Goal: Transaction & Acquisition: Download file/media

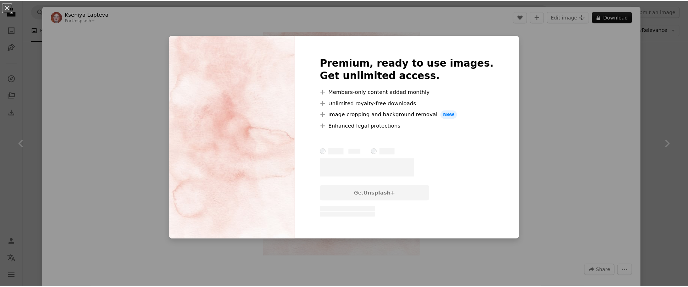
scroll to position [6278, 0]
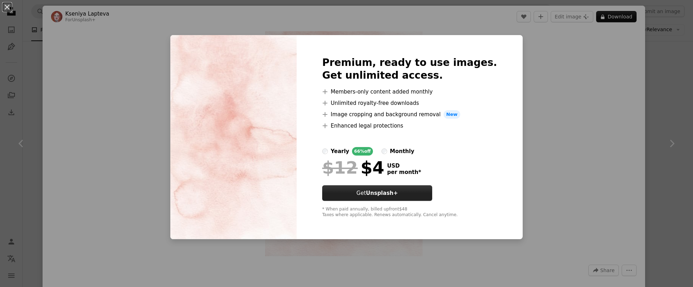
click at [418, 189] on button "Get Unsplash+" at bounding box center [377, 194] width 110 height 16
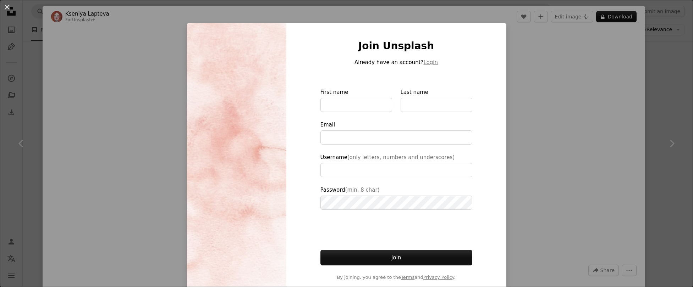
click at [611, 83] on div "An X shape Join Unsplash Already have an account? Login First name Last name Em…" at bounding box center [346, 143] width 693 height 287
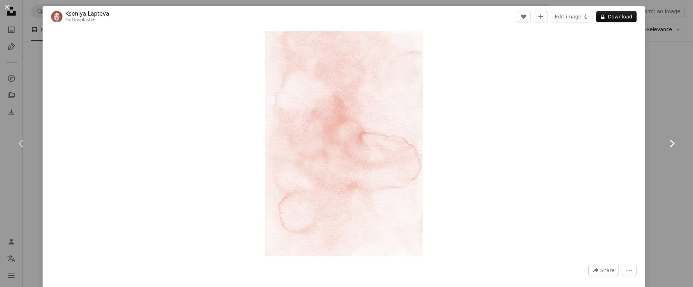
click at [664, 114] on link "Chevron right" at bounding box center [671, 144] width 43 height 68
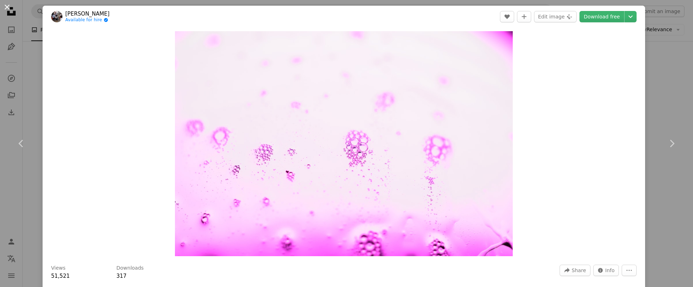
click at [7, 9] on button "An X shape" at bounding box center [7, 7] width 9 height 9
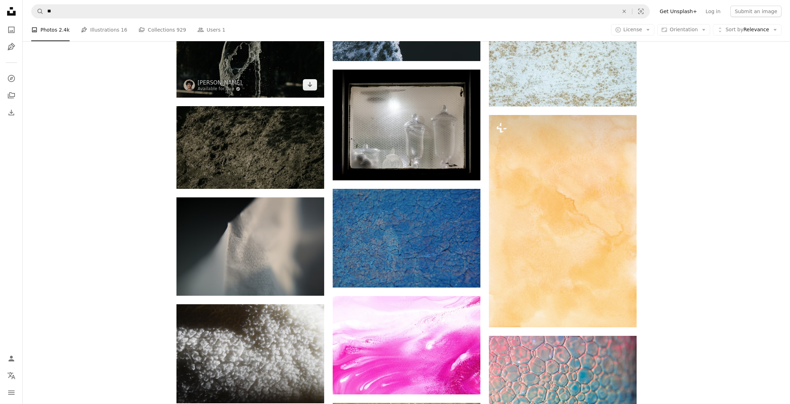
scroll to position [12160, 0]
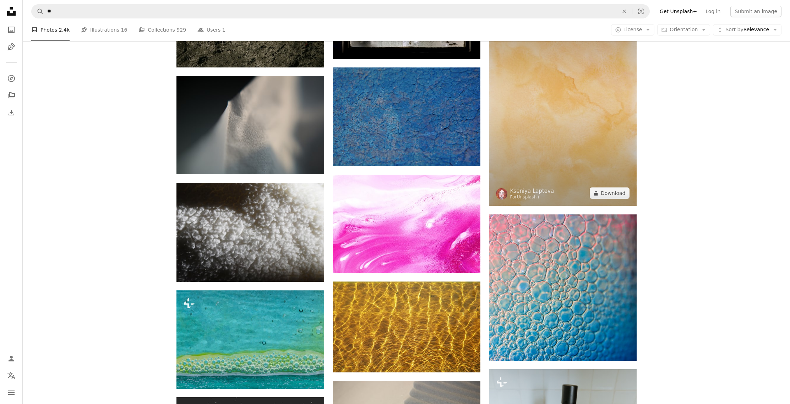
click at [524, 159] on img at bounding box center [563, 100] width 148 height 212
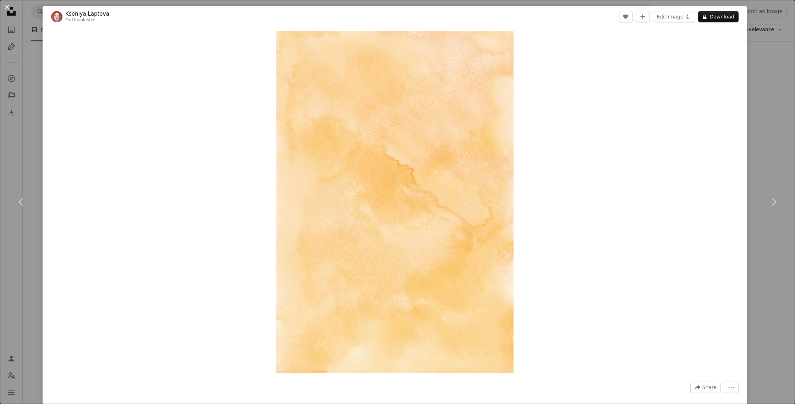
click at [693, 132] on div "An X shape Chevron left Chevron right Kseniya Lapteva For Unsplash+ A heart A p…" at bounding box center [397, 202] width 795 height 404
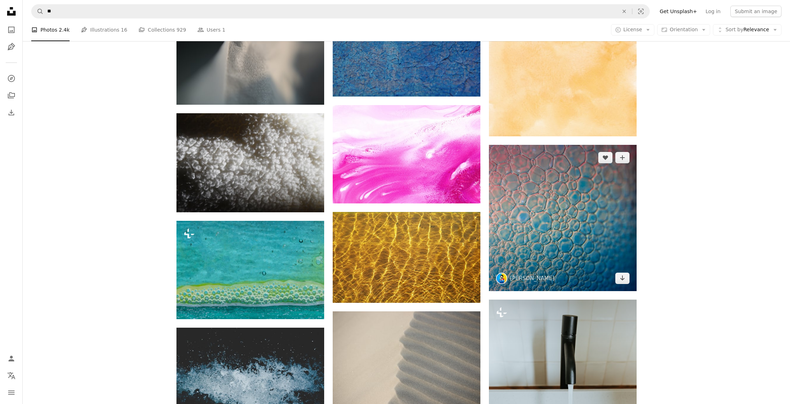
scroll to position [12273, 0]
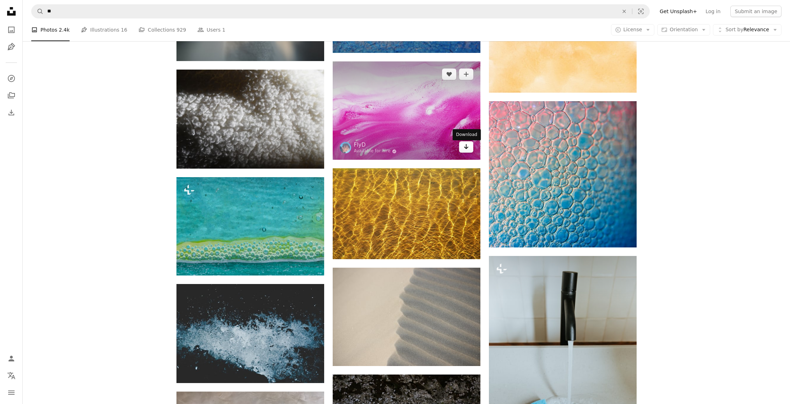
click at [463, 148] on icon "Arrow pointing down" at bounding box center [466, 146] width 6 height 9
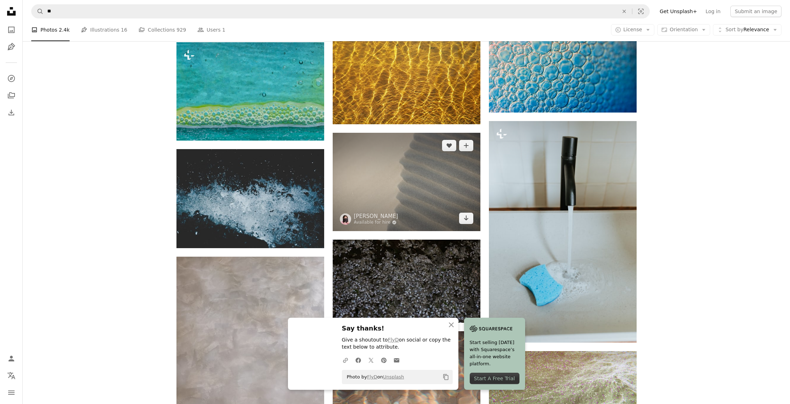
scroll to position [12529, 0]
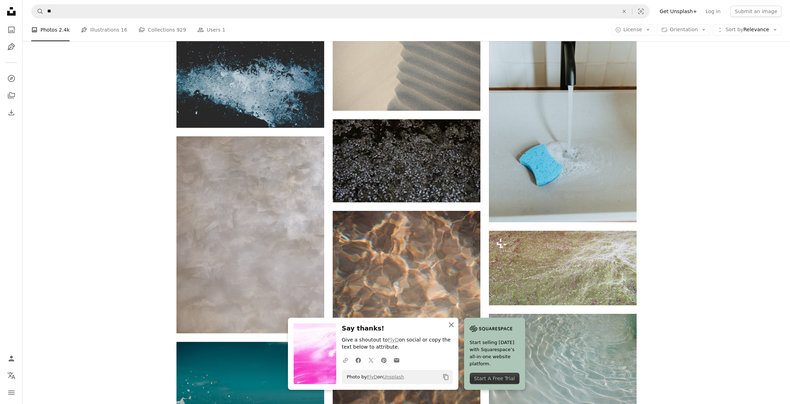
click at [451, 287] on icon "An X shape" at bounding box center [451, 324] width 9 height 9
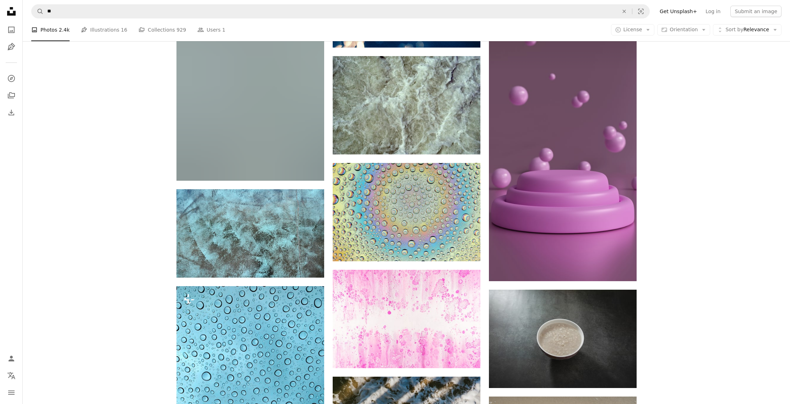
scroll to position [13279, 0]
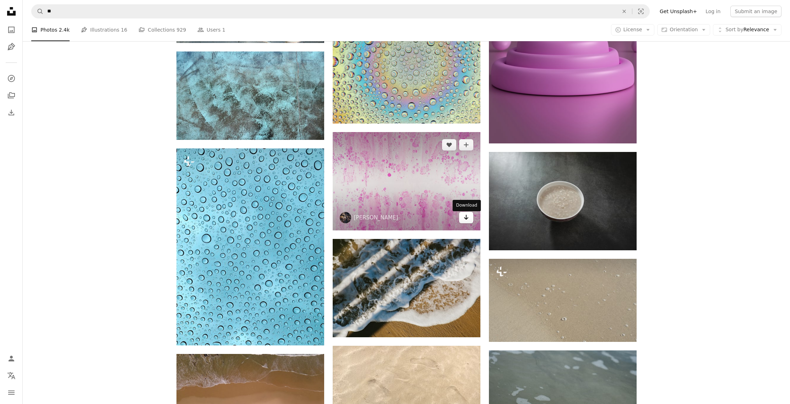
click at [468, 221] on icon "Arrow pointing down" at bounding box center [466, 217] width 6 height 9
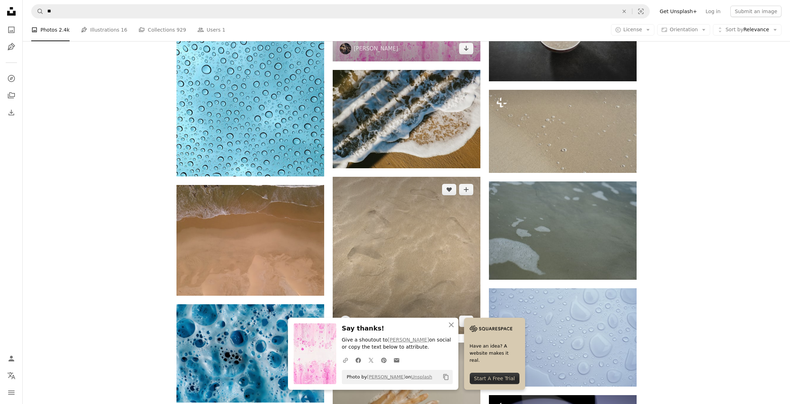
scroll to position [13472, 0]
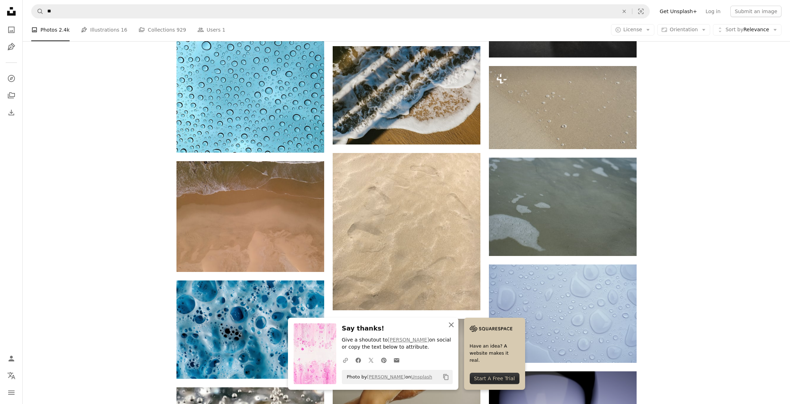
click at [452, 287] on icon "An X shape" at bounding box center [451, 324] width 9 height 9
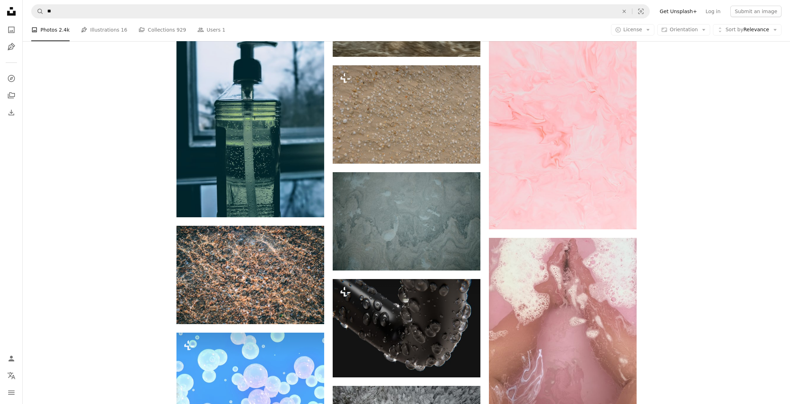
scroll to position [16534, 0]
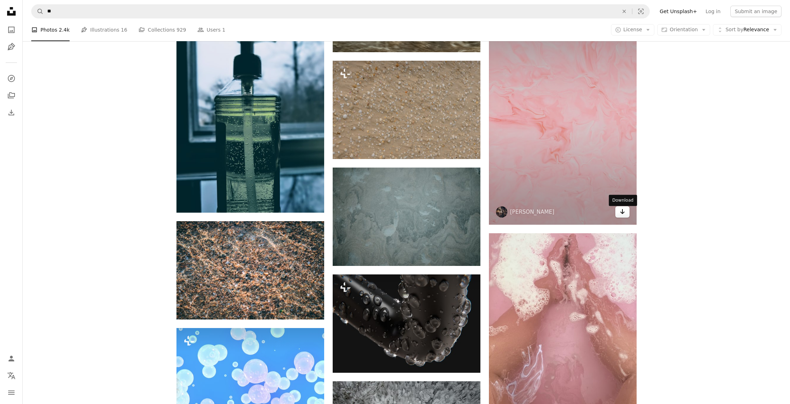
click at [622, 218] on link "Arrow pointing down" at bounding box center [622, 211] width 14 height 11
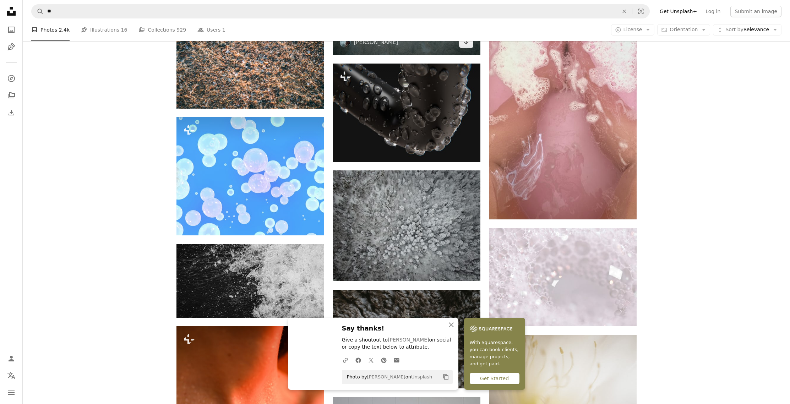
scroll to position [16854, 0]
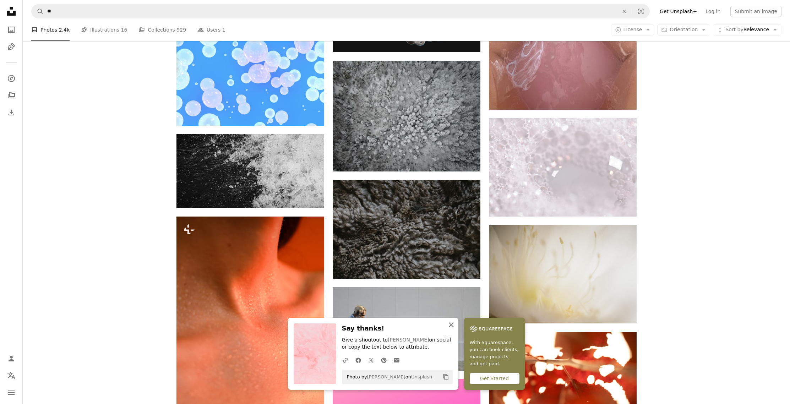
click at [450, 287] on icon "An X shape" at bounding box center [451, 324] width 9 height 9
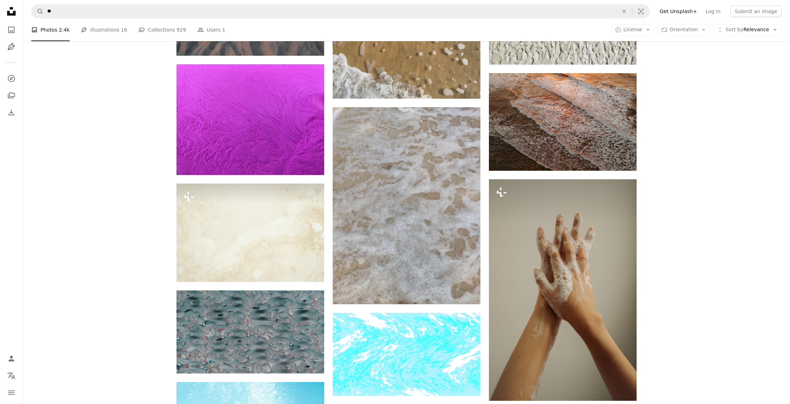
scroll to position [24349, 0]
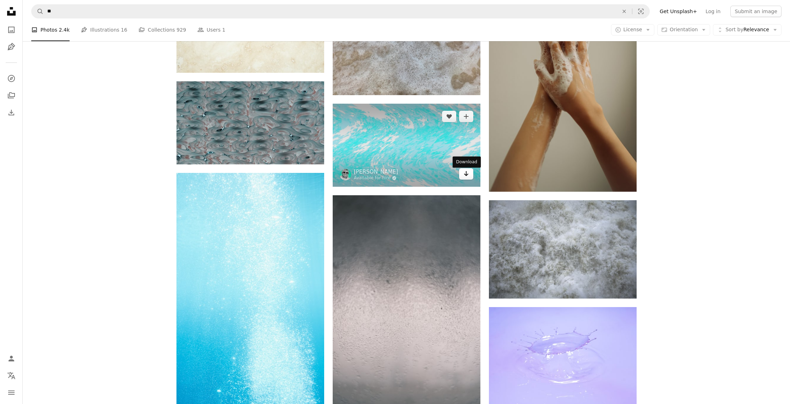
click at [466, 178] on icon "Arrow pointing down" at bounding box center [466, 173] width 6 height 9
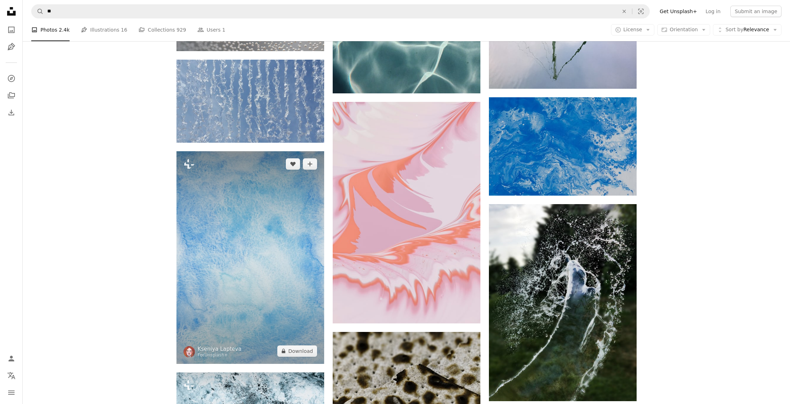
scroll to position [26401, 0]
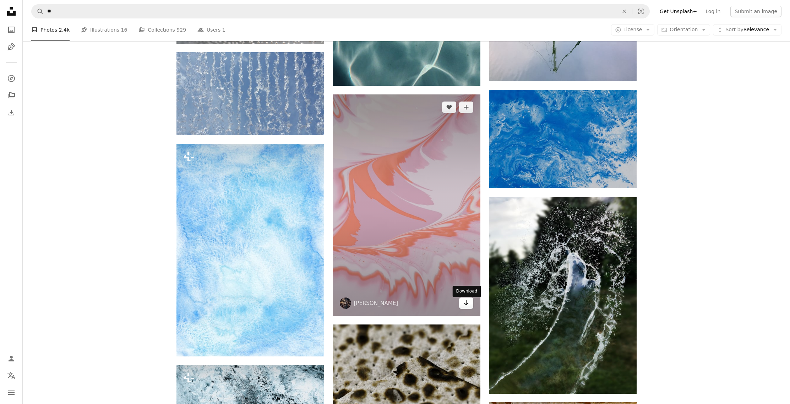
click at [468, 287] on icon "Arrow pointing down" at bounding box center [466, 302] width 6 height 9
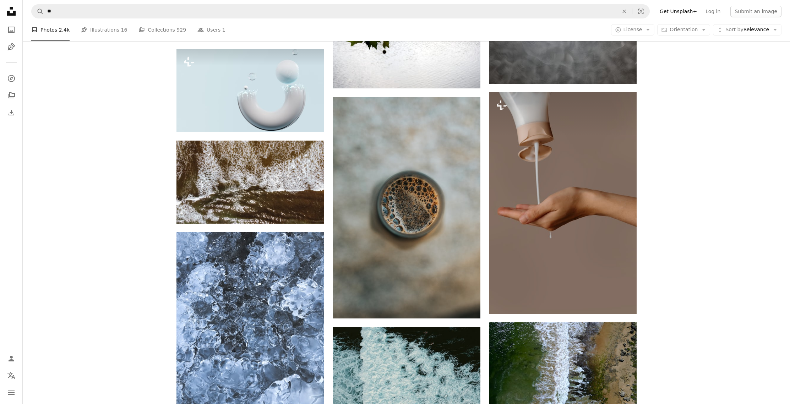
scroll to position [27157, 0]
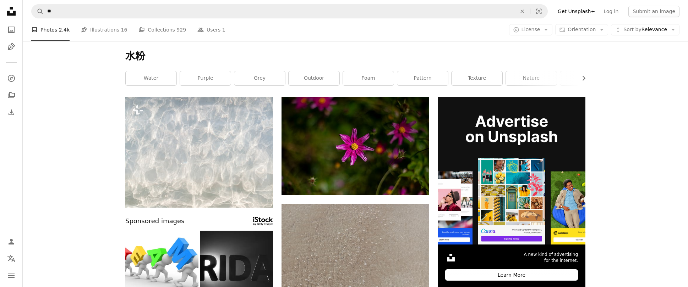
scroll to position [42170, 0]
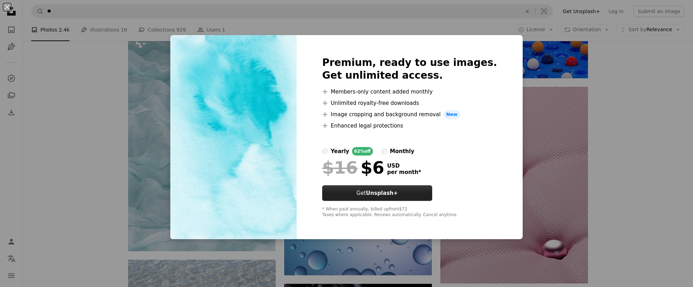
click at [432, 191] on button "Get Unsplash+" at bounding box center [377, 194] width 110 height 16
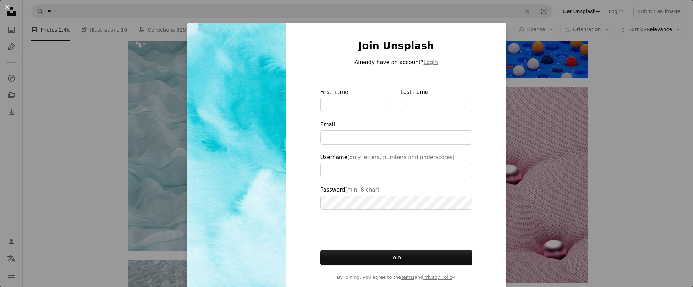
click at [533, 113] on div "An X shape Join Unsplash Already have an account? Login First name Last name Em…" at bounding box center [346, 143] width 693 height 287
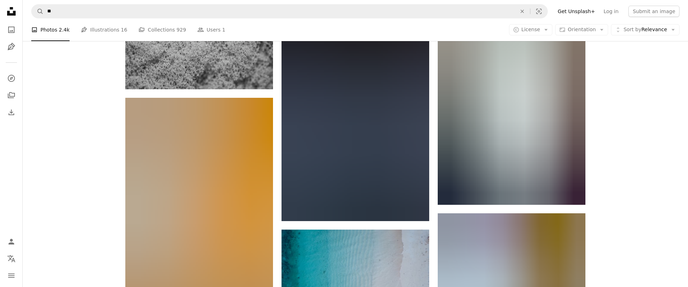
scroll to position [52206, 0]
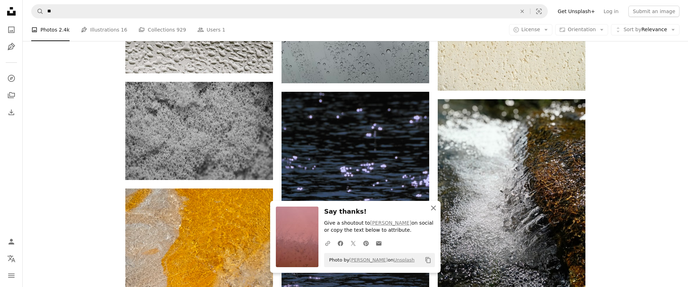
click at [434, 208] on icon "An X shape" at bounding box center [433, 208] width 9 height 9
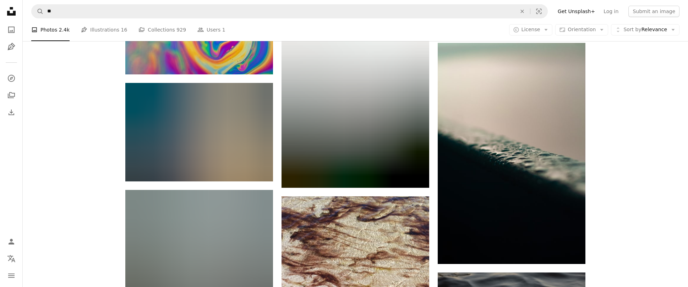
scroll to position [53243, 0]
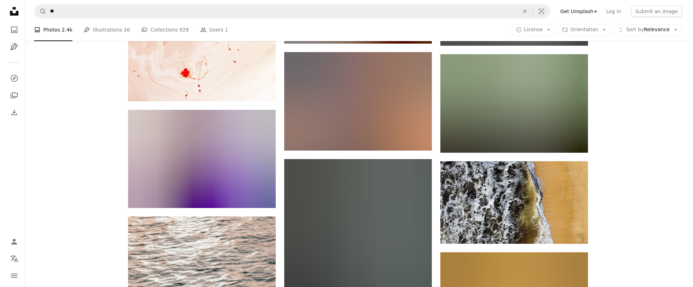
scroll to position [59481, 0]
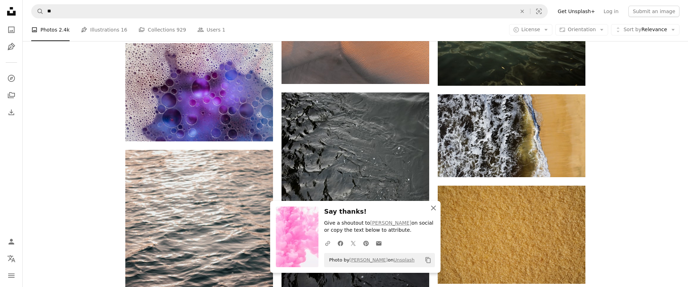
click at [433, 208] on icon "button" at bounding box center [433, 208] width 5 height 5
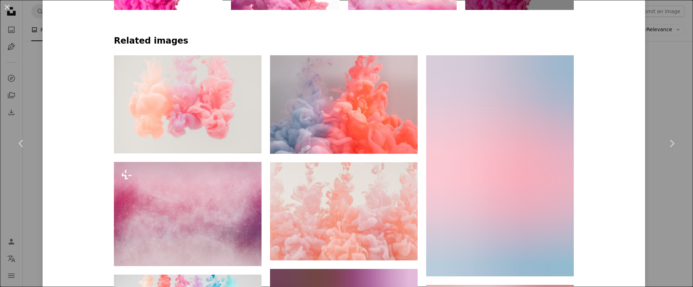
scroll to position [555, 0]
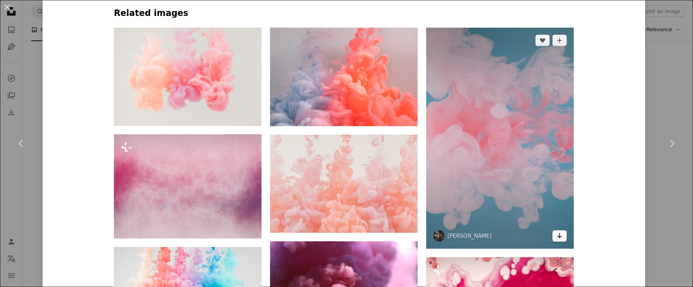
click at [559, 236] on icon "Arrow pointing down" at bounding box center [560, 236] width 6 height 9
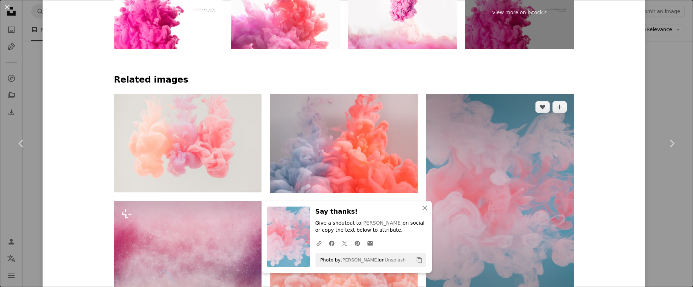
scroll to position [466, 0]
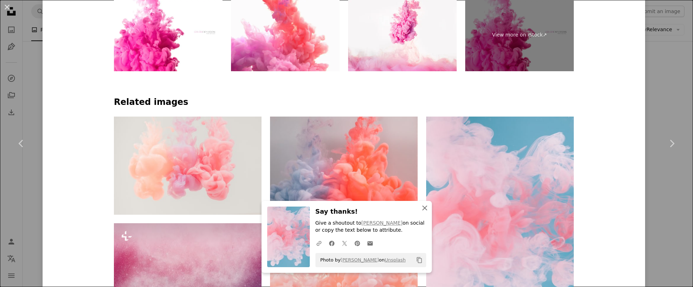
click at [421, 209] on icon "An X shape" at bounding box center [425, 208] width 9 height 9
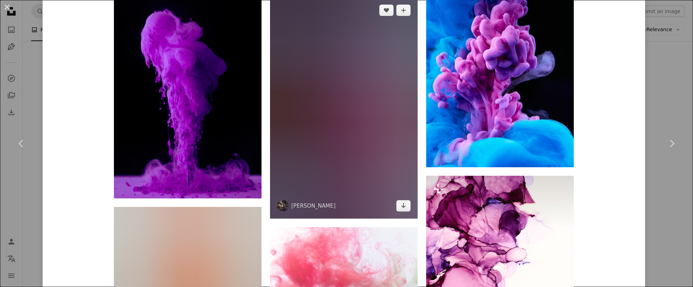
scroll to position [1356, 0]
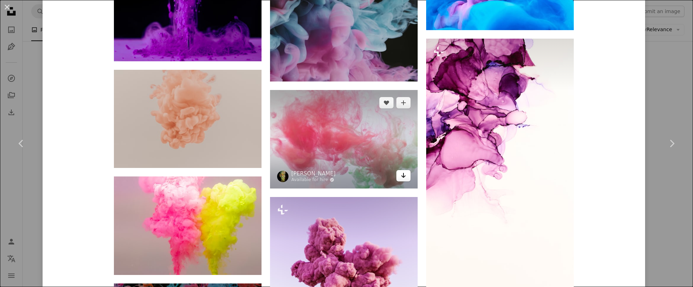
click at [401, 179] on icon "Arrow pointing down" at bounding box center [404, 175] width 6 height 9
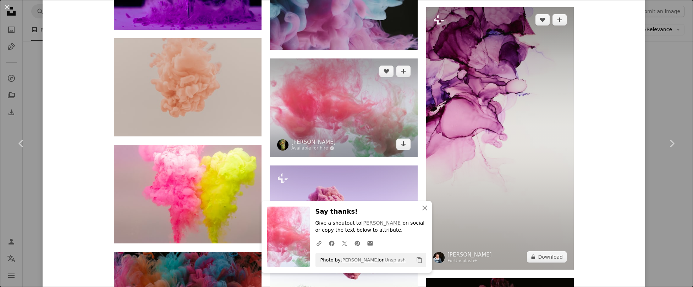
scroll to position [1478, 0]
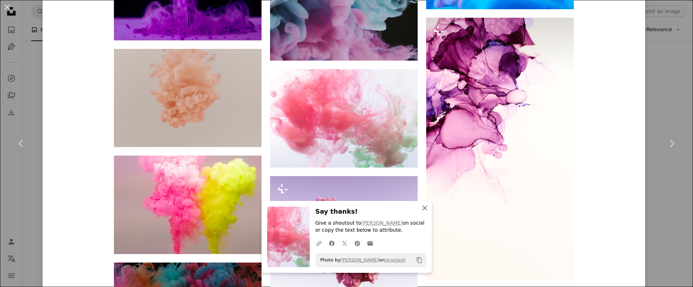
click at [421, 209] on icon "An X shape" at bounding box center [425, 208] width 9 height 9
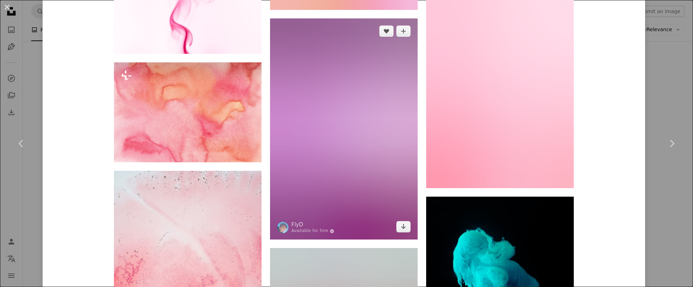
scroll to position [3990, 0]
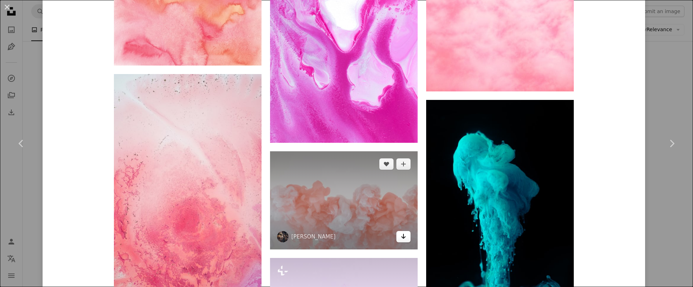
click at [401, 239] on icon "Download" at bounding box center [403, 236] width 5 height 5
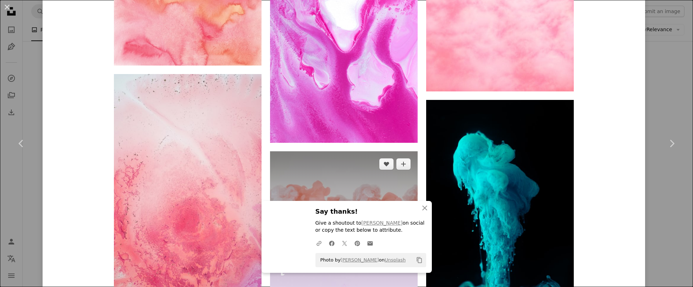
scroll to position [4116, 0]
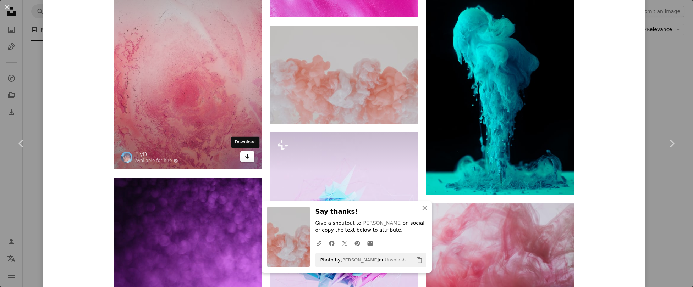
click at [247, 158] on icon "Arrow pointing down" at bounding box center [248, 156] width 6 height 9
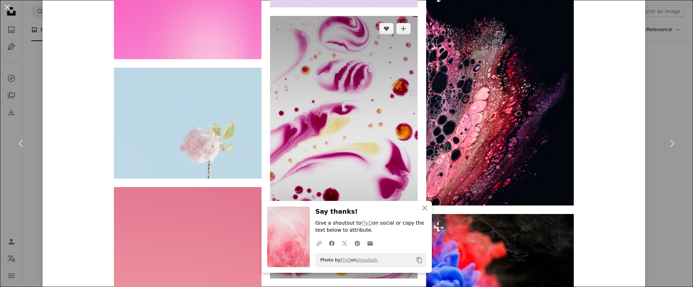
scroll to position [4472, 0]
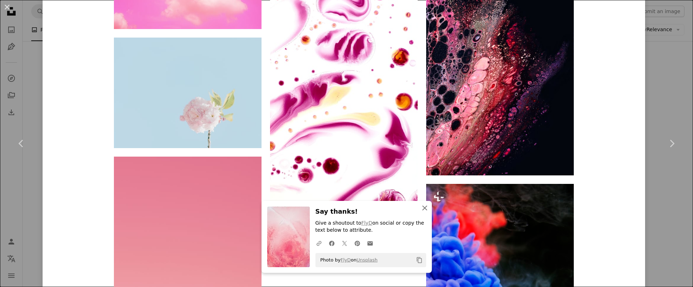
click at [421, 210] on icon "An X shape" at bounding box center [425, 208] width 9 height 9
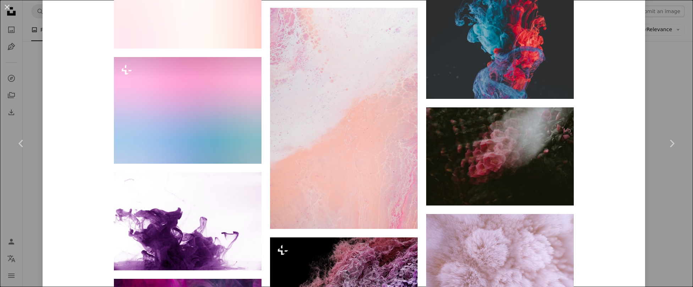
scroll to position [5739, 0]
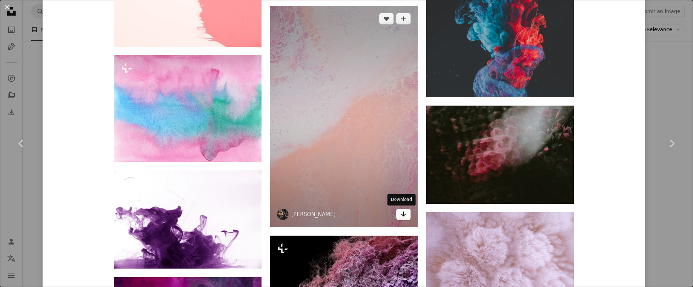
click at [401, 217] on icon "Arrow pointing down" at bounding box center [404, 214] width 6 height 9
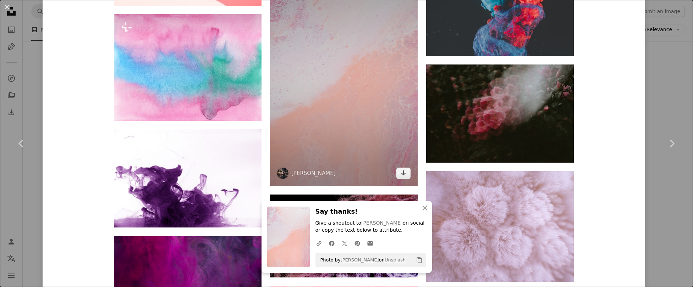
scroll to position [5874, 0]
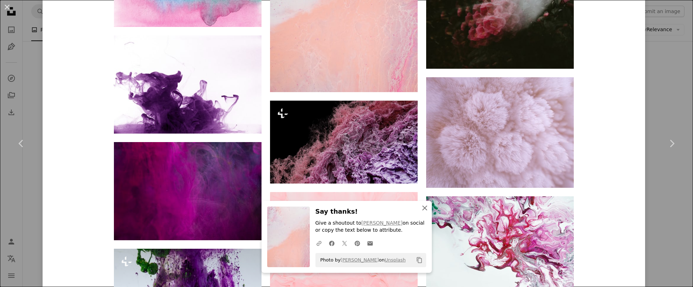
click at [421, 208] on icon "An X shape" at bounding box center [425, 208] width 9 height 9
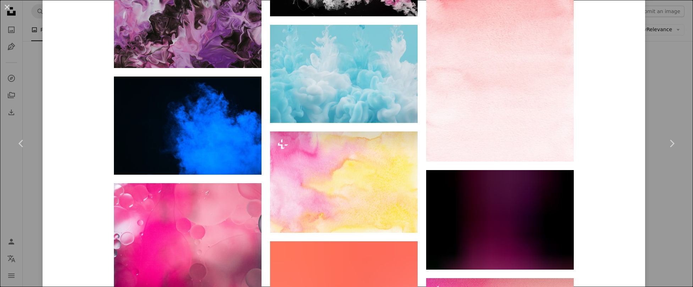
scroll to position [8110, 0]
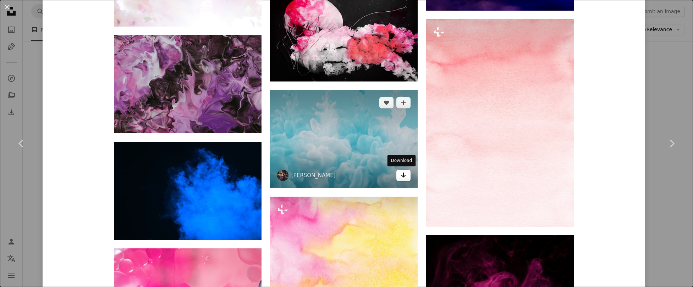
click at [405, 174] on link "Arrow pointing down" at bounding box center [403, 175] width 14 height 11
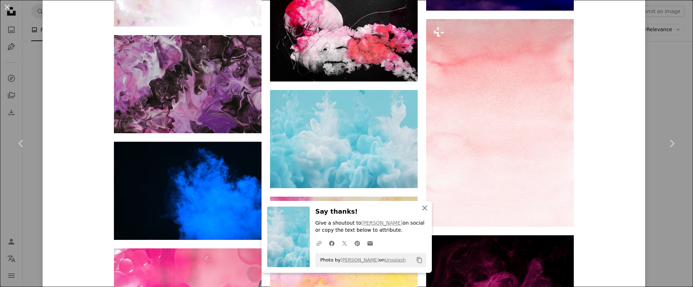
click at [423, 206] on icon "An X shape" at bounding box center [425, 208] width 9 height 9
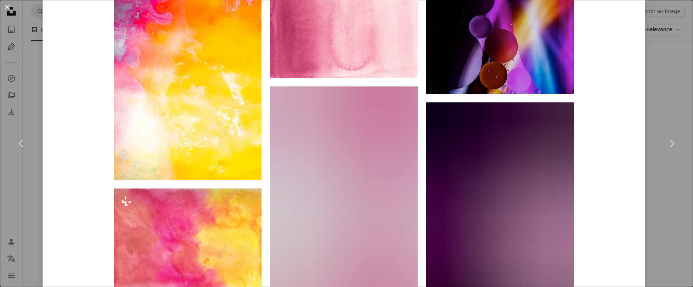
scroll to position [9816, 0]
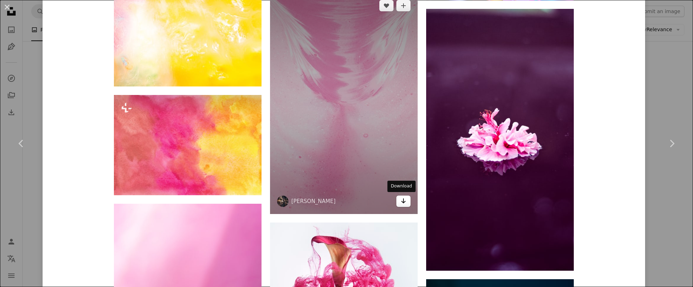
click at [405, 200] on link "Arrow pointing down" at bounding box center [403, 201] width 14 height 11
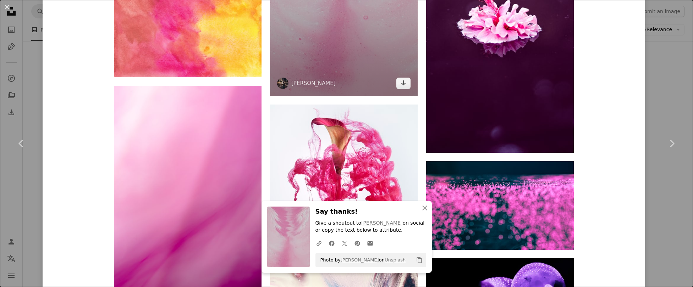
scroll to position [10057, 0]
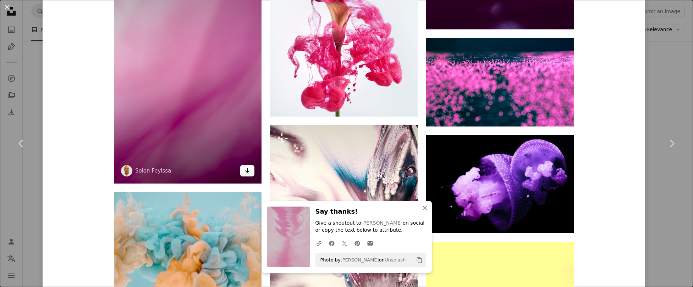
click at [247, 171] on icon "Arrow pointing down" at bounding box center [248, 170] width 6 height 9
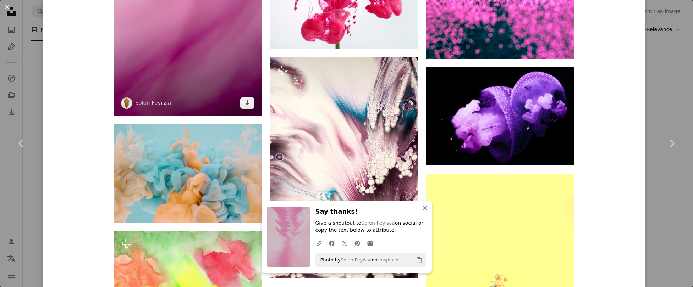
scroll to position [10159, 0]
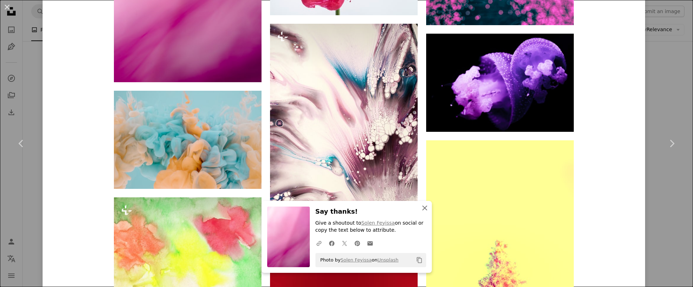
click at [422, 210] on icon "An X shape" at bounding box center [425, 208] width 9 height 9
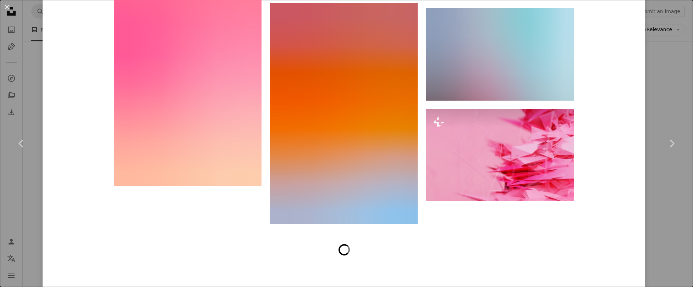
scroll to position [11105, 0]
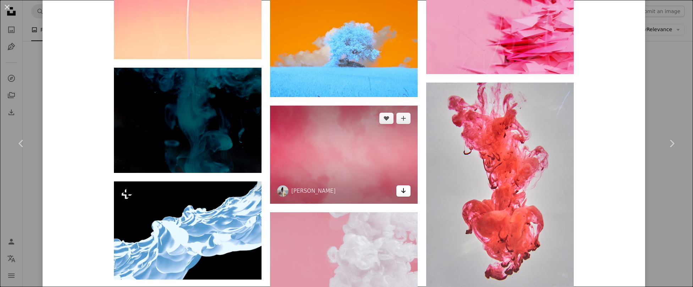
click at [401, 193] on icon "Arrow pointing down" at bounding box center [404, 191] width 6 height 9
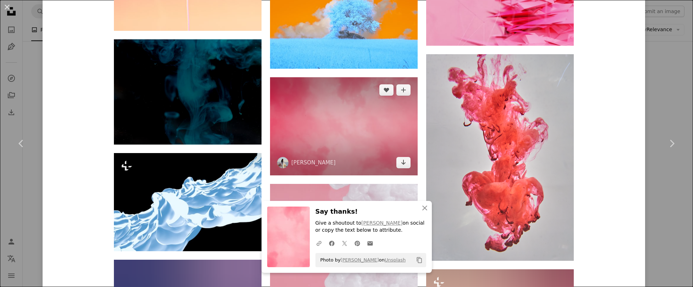
scroll to position [11234, 0]
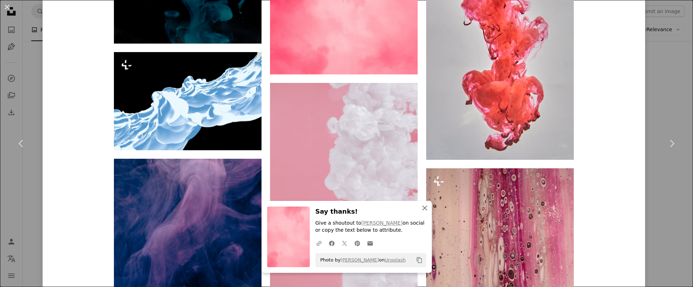
click at [423, 210] on icon "An X shape" at bounding box center [425, 208] width 9 height 9
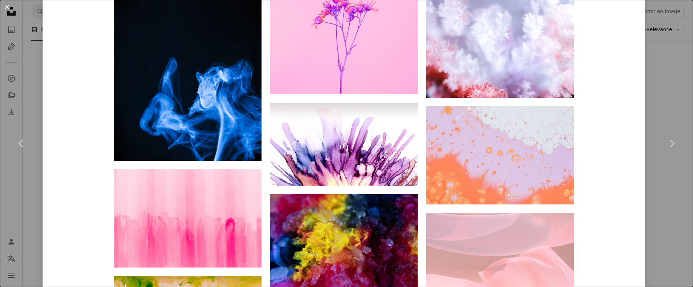
scroll to position [15607, 0]
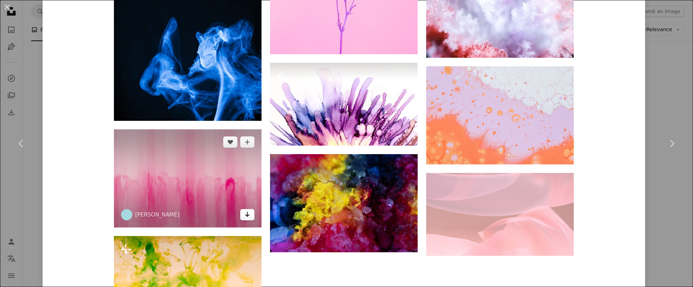
click at [246, 217] on icon "Arrow pointing down" at bounding box center [248, 214] width 6 height 9
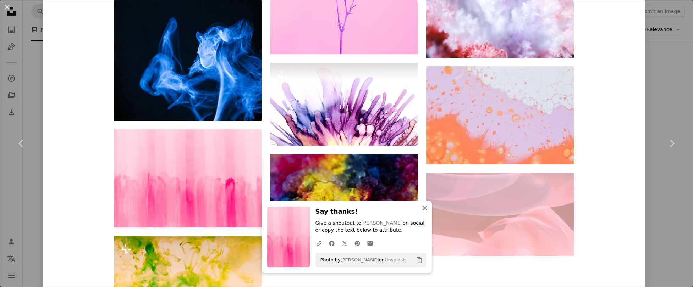
click at [423, 210] on icon "button" at bounding box center [424, 208] width 5 height 5
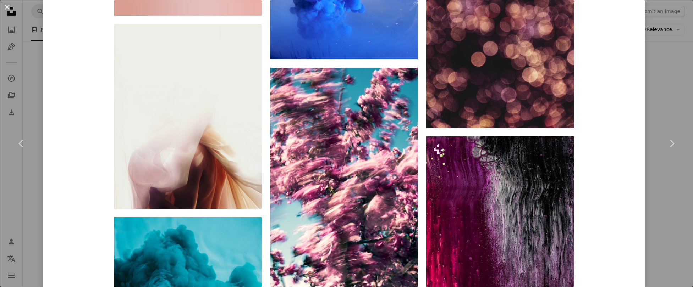
scroll to position [18059, 0]
